Goal: Obtain resource: Download file/media

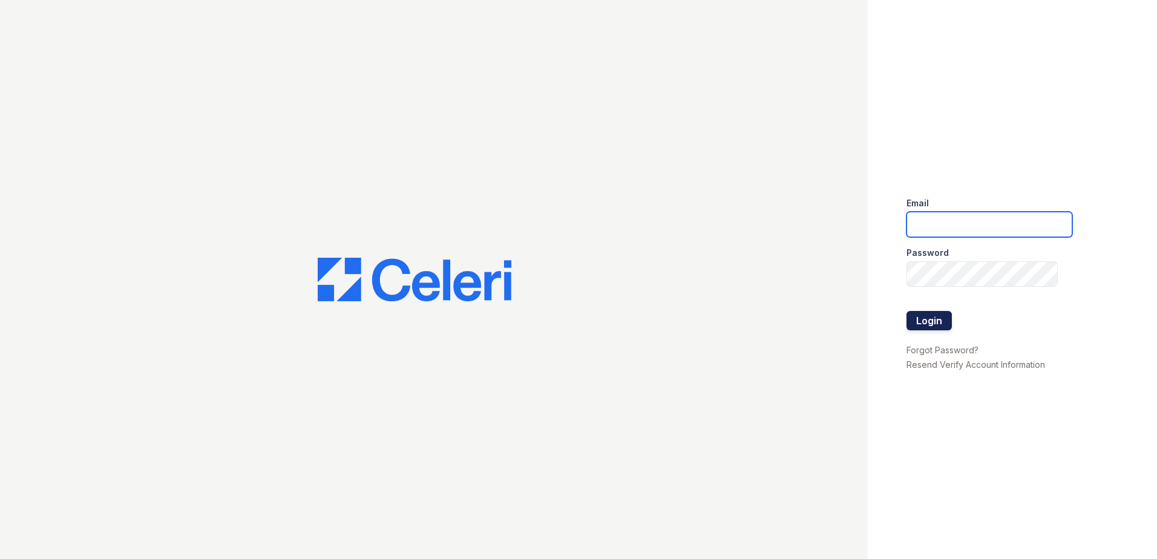
type input "LRochaMartinez@trinity-pm.com"
click at [932, 324] on button "Login" at bounding box center [929, 320] width 45 height 19
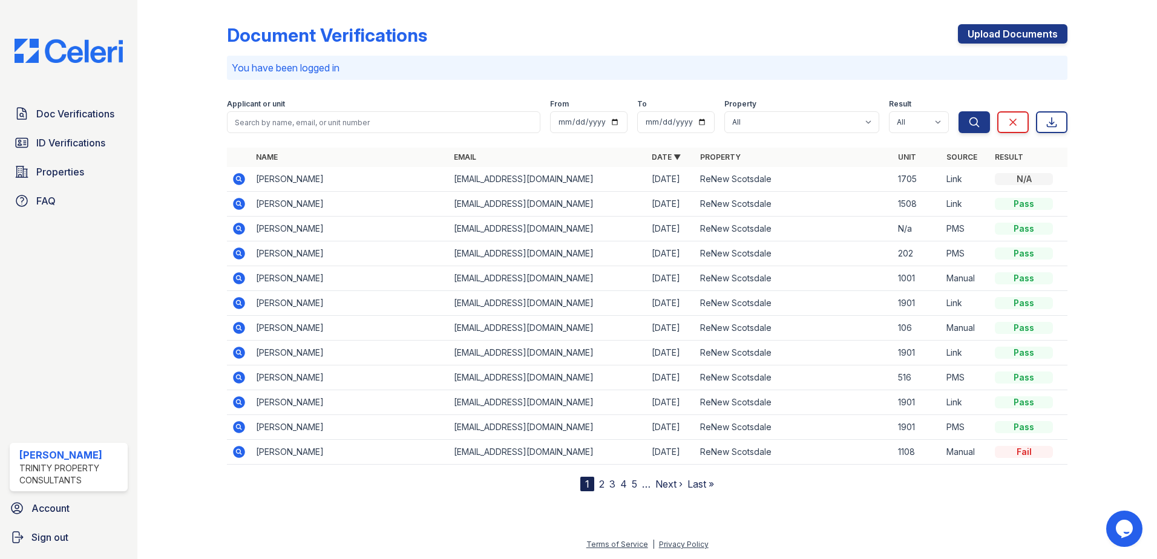
click at [234, 205] on icon at bounding box center [239, 204] width 12 height 12
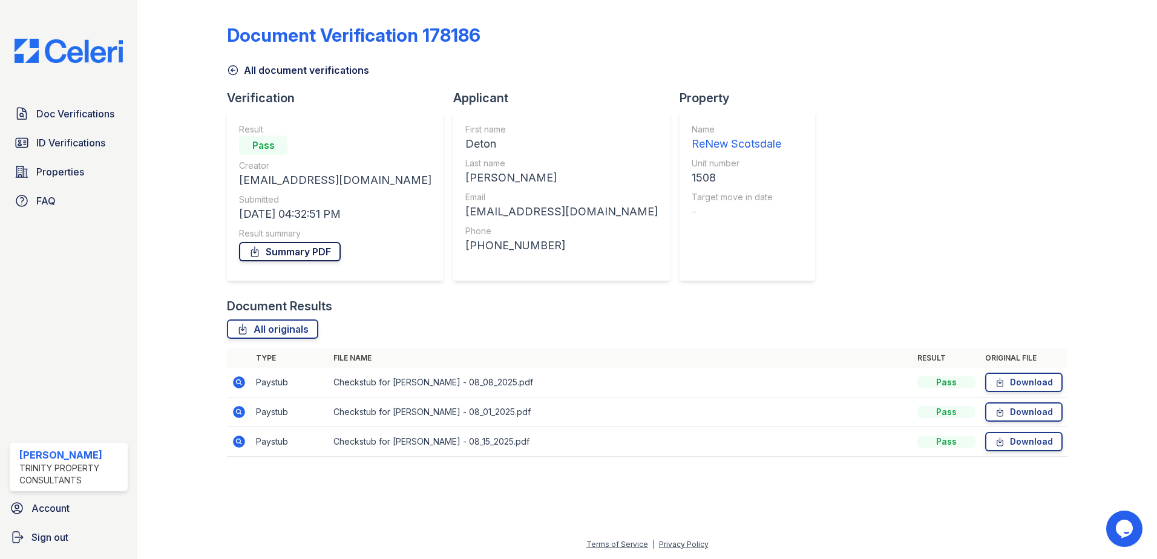
click at [263, 257] on link "Summary PDF" at bounding box center [290, 251] width 102 height 19
click at [72, 148] on span "ID Verifications" at bounding box center [70, 143] width 69 height 15
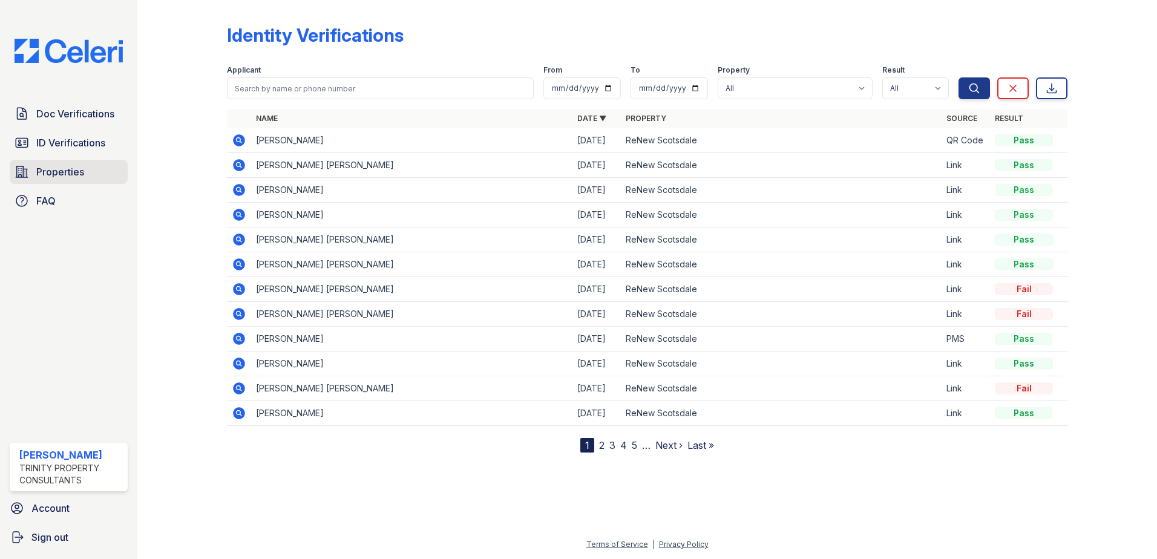
click at [55, 173] on span "Properties" at bounding box center [60, 172] width 48 height 15
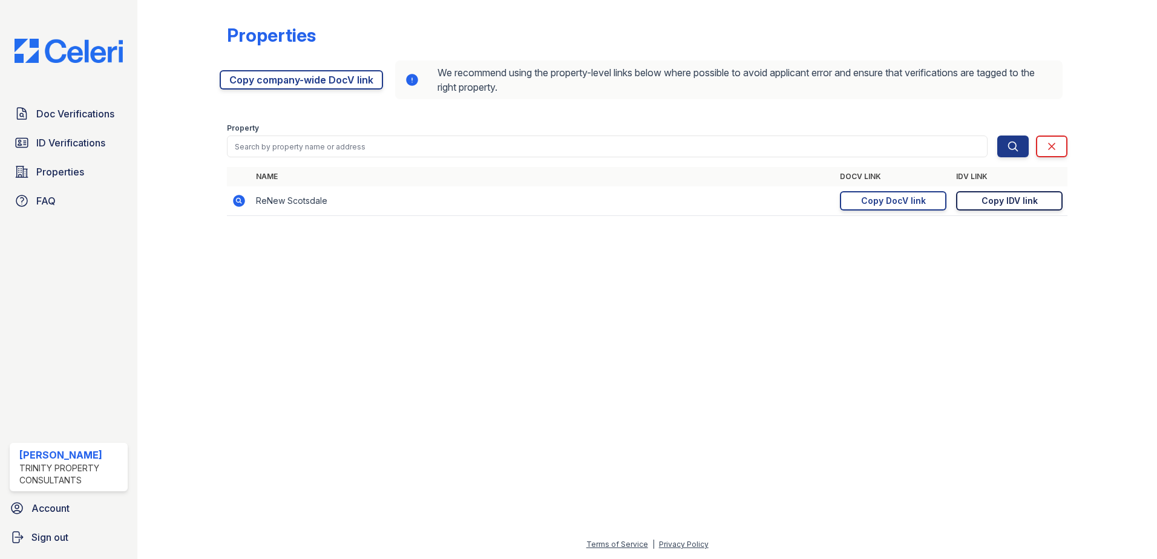
click at [1029, 203] on div "Copy IDV link" at bounding box center [1010, 201] width 56 height 12
click at [983, 206] on div "Copy IDV link" at bounding box center [1010, 201] width 56 height 12
click at [848, 197] on link "Copy DocV link Copy link" at bounding box center [893, 200] width 107 height 19
click at [105, 145] on span "ID Verifications" at bounding box center [70, 143] width 69 height 15
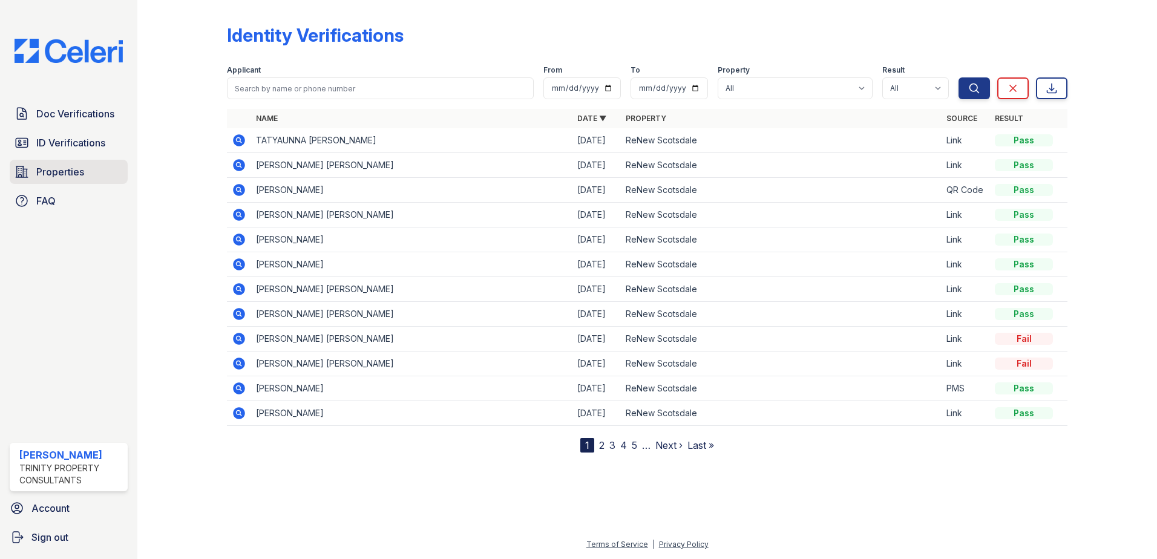
click at [82, 177] on span "Properties" at bounding box center [60, 172] width 48 height 15
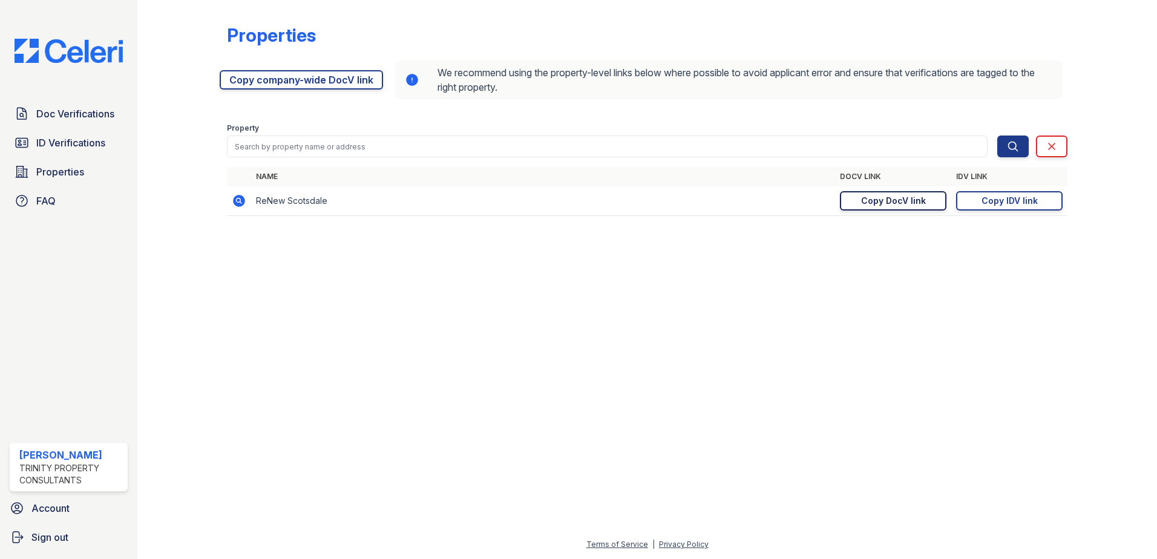
click at [871, 192] on link "Copy DocV link Copy link" at bounding box center [893, 200] width 107 height 19
click at [907, 193] on link "Copy DocV link Copy link" at bounding box center [893, 200] width 107 height 19
click at [87, 114] on span "Doc Verifications" at bounding box center [75, 114] width 78 height 15
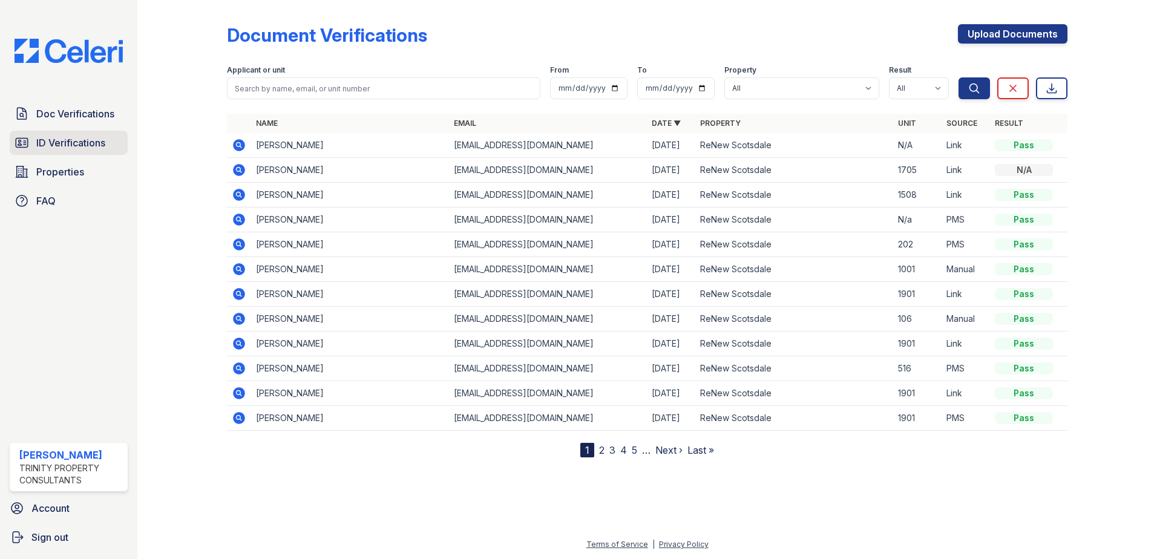
click at [90, 145] on span "ID Verifications" at bounding box center [70, 143] width 69 height 15
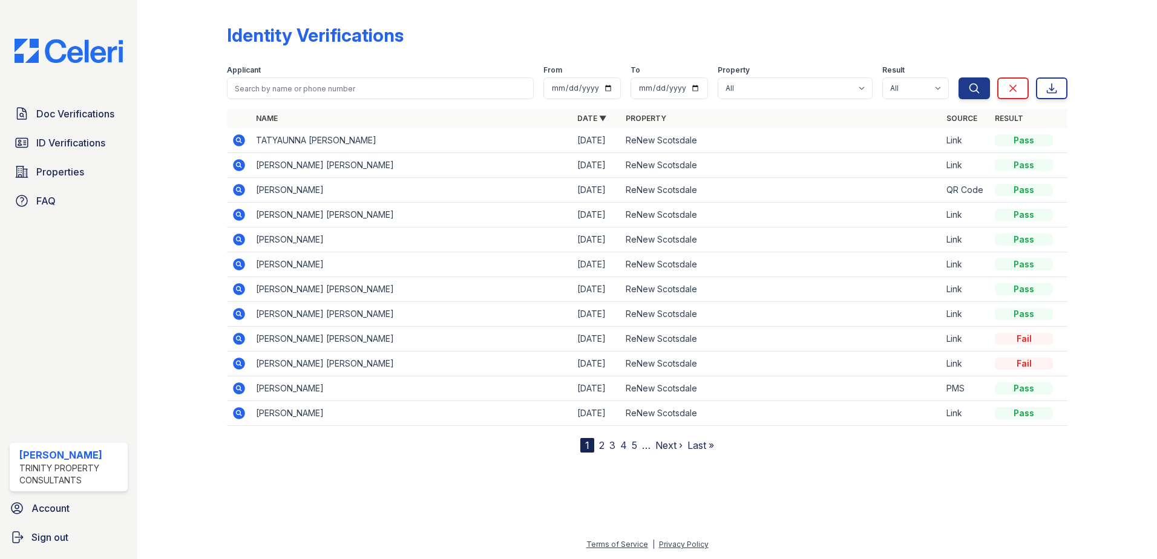
click at [239, 136] on icon at bounding box center [239, 140] width 12 height 12
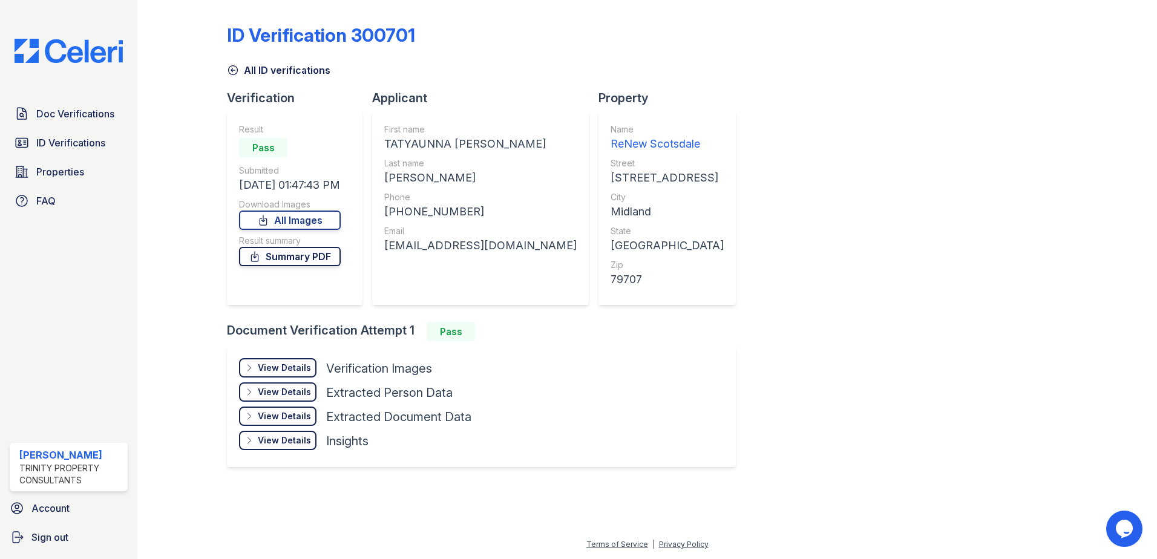
click at [297, 263] on link "Summary PDF" at bounding box center [290, 256] width 102 height 19
click at [88, 120] on span "Doc Verifications" at bounding box center [75, 114] width 78 height 15
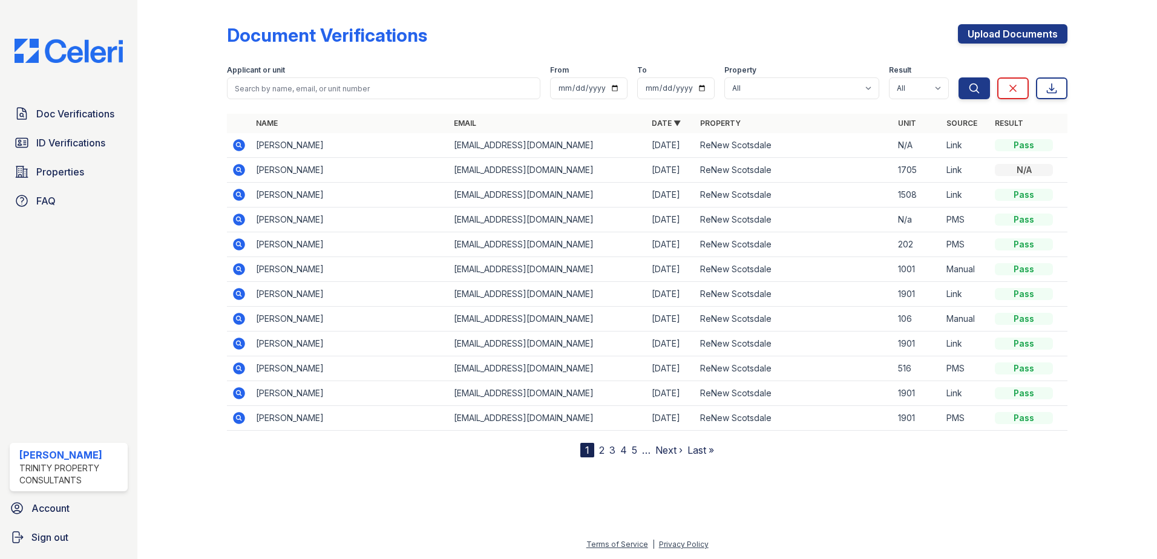
click at [234, 142] on icon at bounding box center [239, 145] width 15 height 15
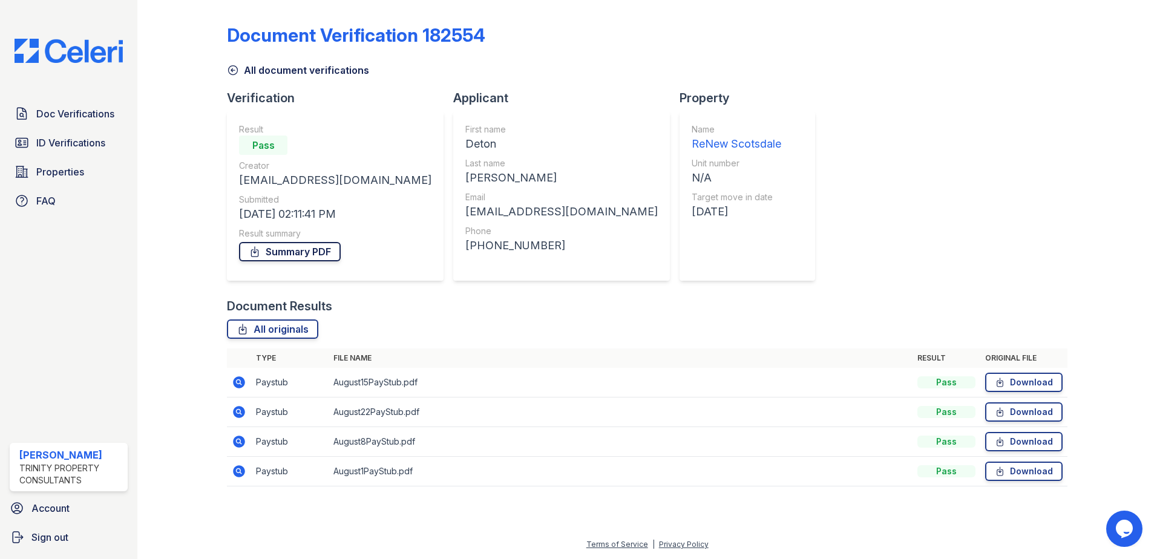
click at [312, 251] on link "Summary PDF" at bounding box center [290, 251] width 102 height 19
click at [298, 248] on link "Summary PDF" at bounding box center [290, 251] width 102 height 19
click at [254, 379] on td "Paystub" at bounding box center [289, 383] width 77 height 30
click at [306, 389] on td "Paystub" at bounding box center [289, 383] width 77 height 30
click at [1034, 382] on link "Download" at bounding box center [1023, 382] width 77 height 19
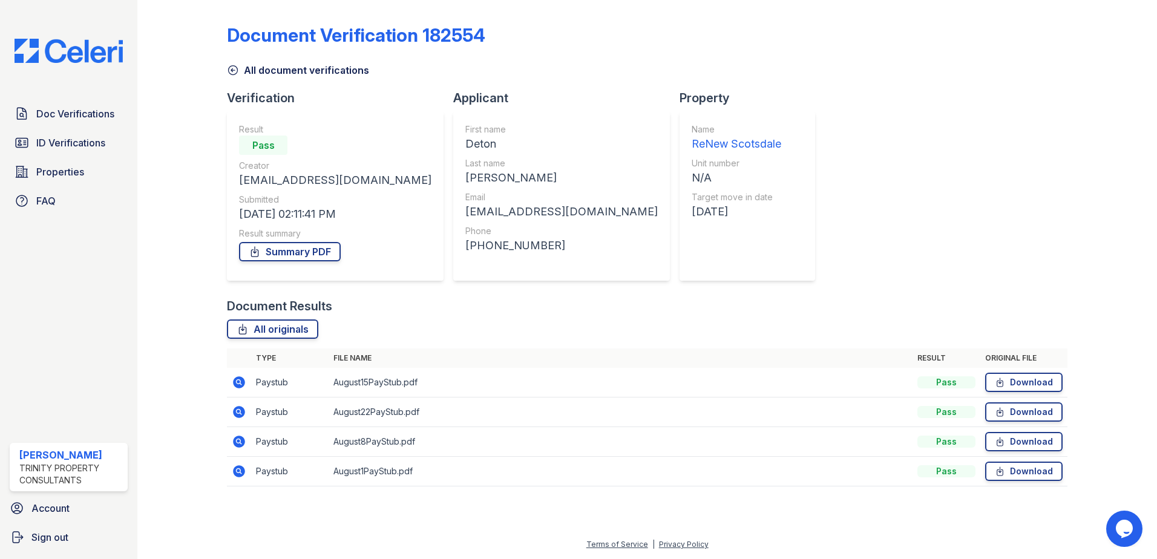
click at [1024, 430] on td "Download" at bounding box center [1023, 442] width 87 height 30
click at [1020, 404] on link "Download" at bounding box center [1023, 411] width 77 height 19
click at [992, 442] on link "Download" at bounding box center [1023, 441] width 77 height 19
click at [1002, 460] on td "Download" at bounding box center [1023, 472] width 87 height 30
click at [1003, 464] on link "Download" at bounding box center [1023, 471] width 77 height 19
